Goal: Transaction & Acquisition: Book appointment/travel/reservation

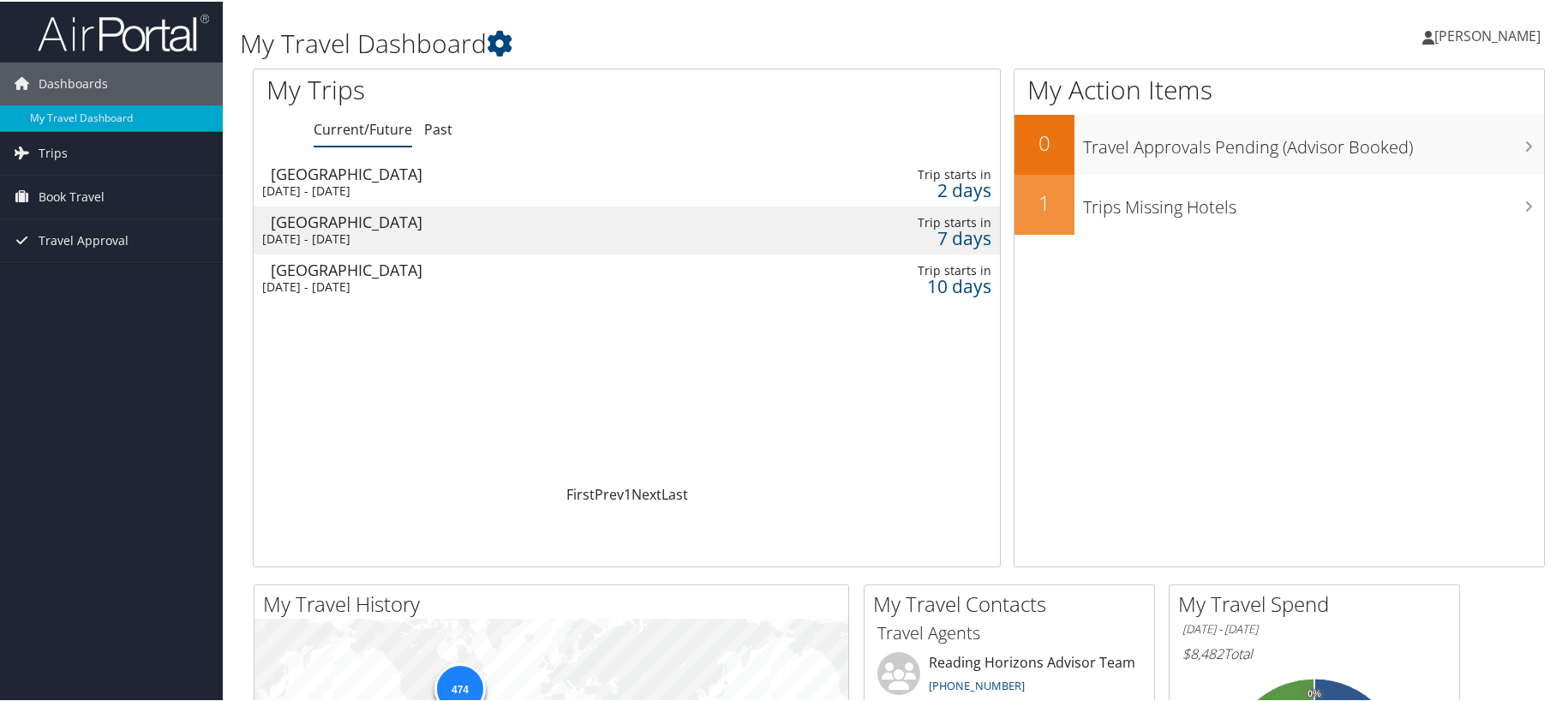
click at [319, 178] on div "Chicago" at bounding box center [509, 172] width 479 height 16
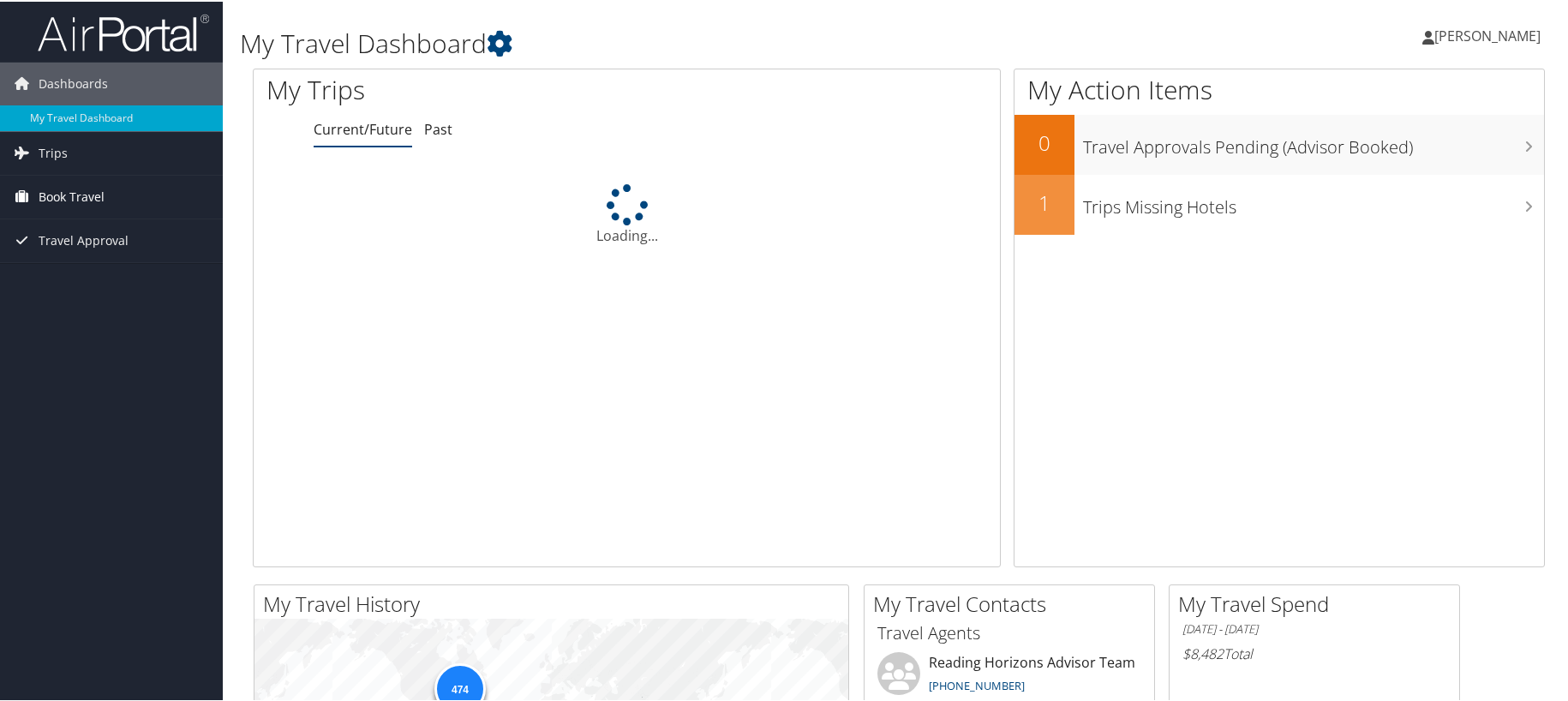
click at [55, 192] on span "Book Travel" at bounding box center [72, 195] width 66 height 43
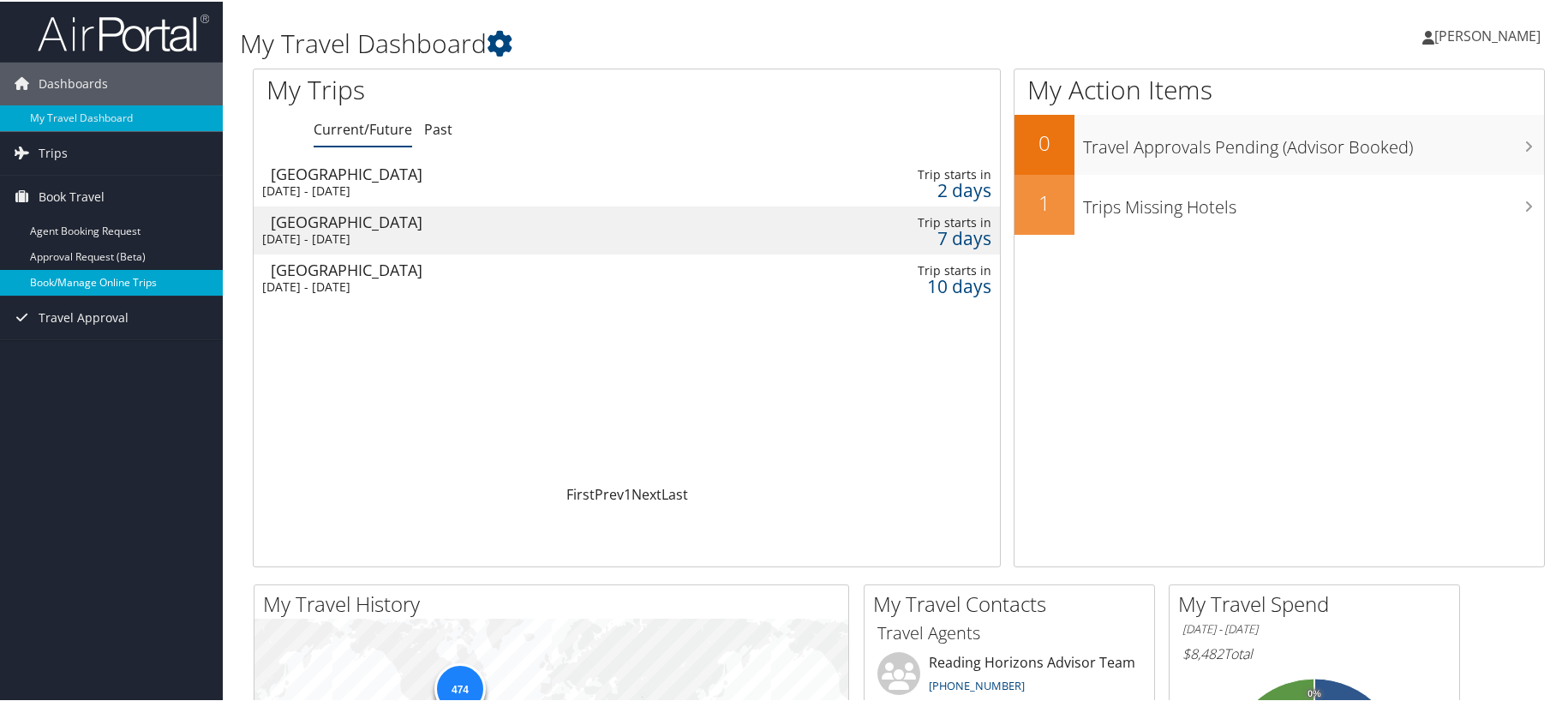
click at [59, 280] on link "Book/Manage Online Trips" at bounding box center [111, 282] width 223 height 26
